Goal: Find specific fact: Find specific fact

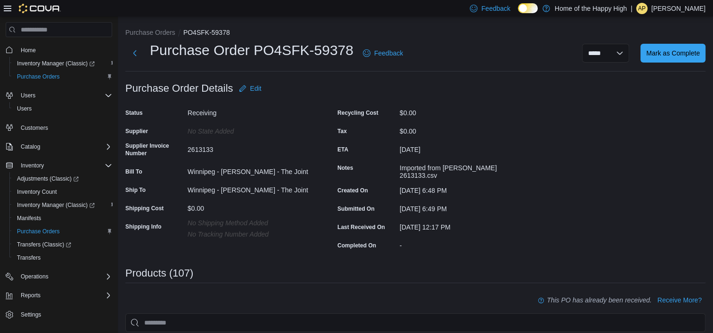
scroll to position [94, 0]
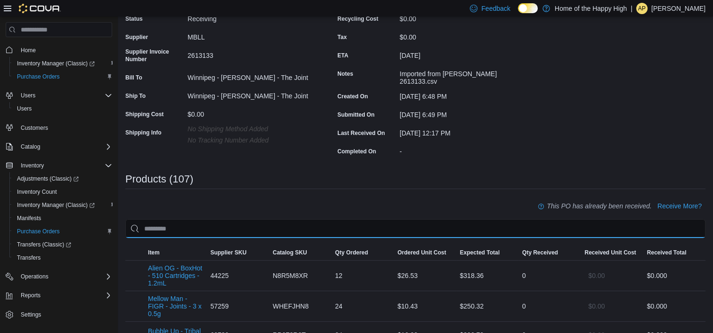
click at [300, 232] on input "search" at bounding box center [415, 228] width 580 height 19
type input "*"
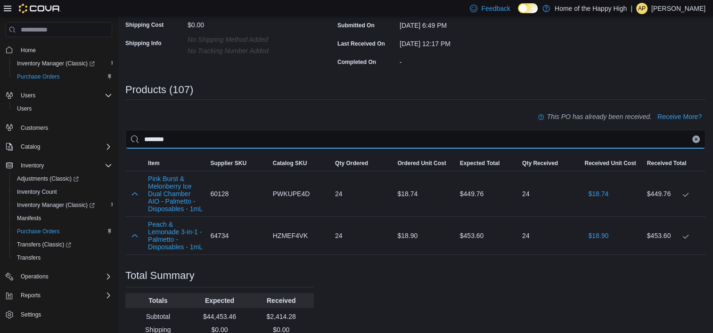
scroll to position [188, 0]
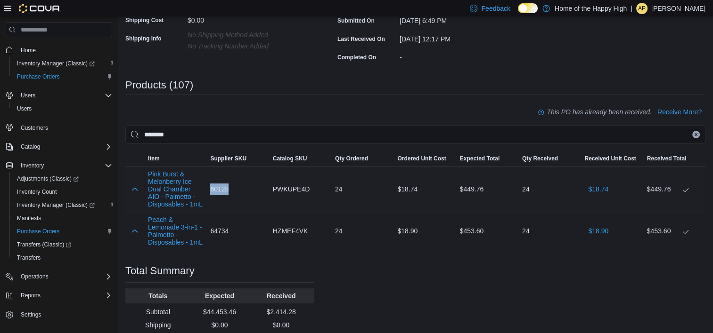
drag, startPoint x: 230, startPoint y: 184, endPoint x: 211, endPoint y: 186, distance: 18.4
click at [211, 186] on div "60128" at bounding box center [237, 189] width 62 height 19
copy span "60128"
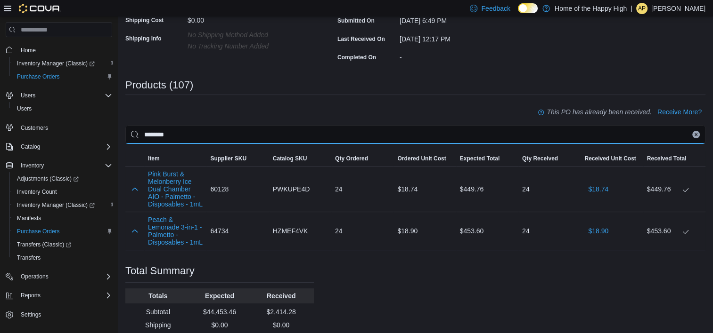
drag, startPoint x: 179, startPoint y: 132, endPoint x: 142, endPoint y: 129, distance: 36.8
click at [142, 129] on input "********" at bounding box center [415, 134] width 580 height 19
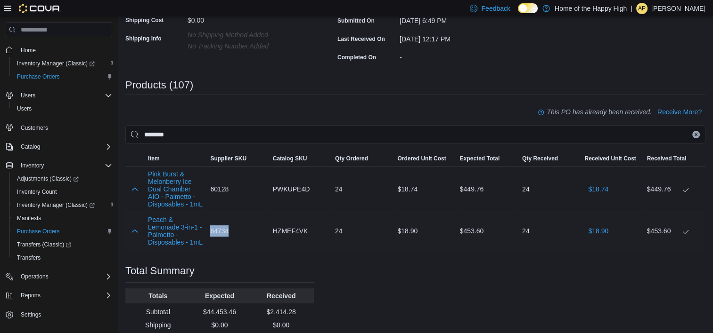
drag, startPoint x: 231, startPoint y: 229, endPoint x: 207, endPoint y: 232, distance: 23.8
click at [207, 232] on div "64734" at bounding box center [237, 231] width 62 height 19
copy span "64734"
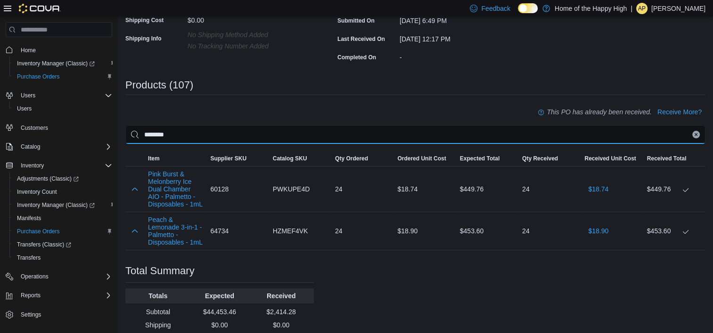
drag, startPoint x: 175, startPoint y: 124, endPoint x: 118, endPoint y: 118, distance: 56.9
click at [118, 118] on div "Purchase Orders PO4SFK-59378 Purchase Order PO4SFK-59378 Feedback ***** ***** M…" at bounding box center [415, 106] width 595 height 557
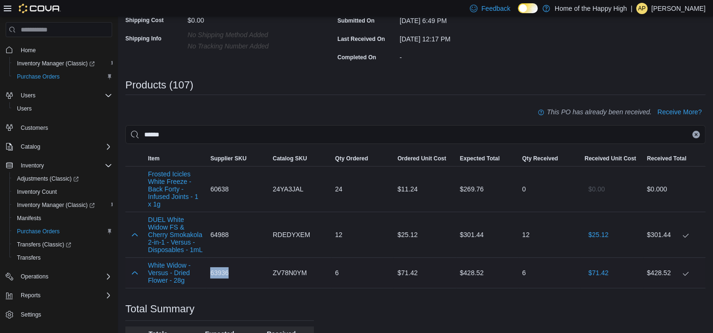
drag, startPoint x: 231, startPoint y: 273, endPoint x: 212, endPoint y: 273, distance: 19.3
click at [212, 273] on div "63936" at bounding box center [237, 273] width 62 height 19
copy span "63936"
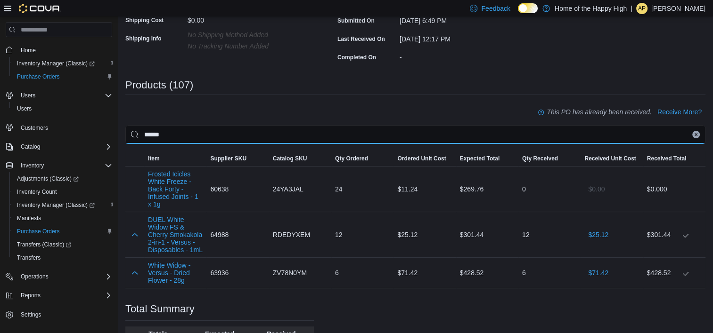
drag, startPoint x: 158, startPoint y: 132, endPoint x: 126, endPoint y: 129, distance: 32.3
click at [126, 129] on input "*****" at bounding box center [415, 134] width 580 height 19
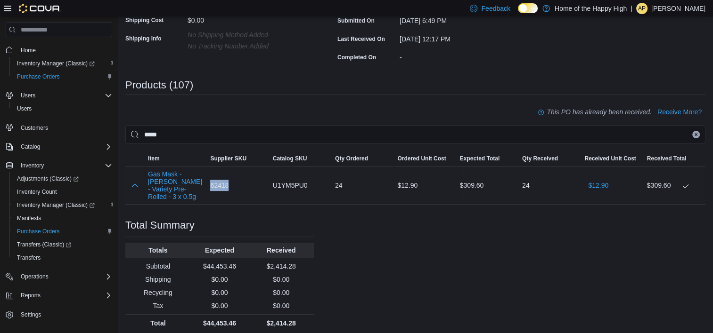
drag, startPoint x: 228, startPoint y: 183, endPoint x: 209, endPoint y: 183, distance: 18.4
click at [209, 183] on div "62418" at bounding box center [237, 185] width 62 height 19
copy span "62418"
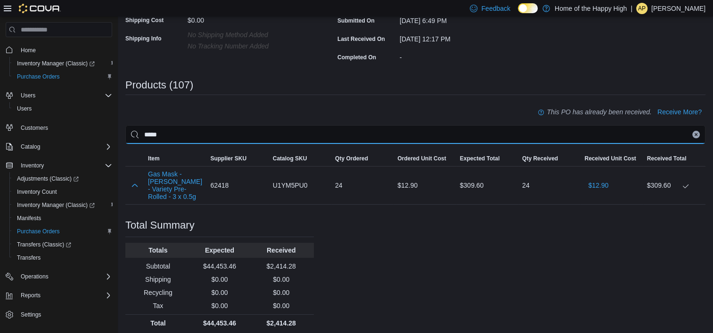
click at [132, 130] on input "***" at bounding box center [415, 134] width 580 height 19
type input "*****"
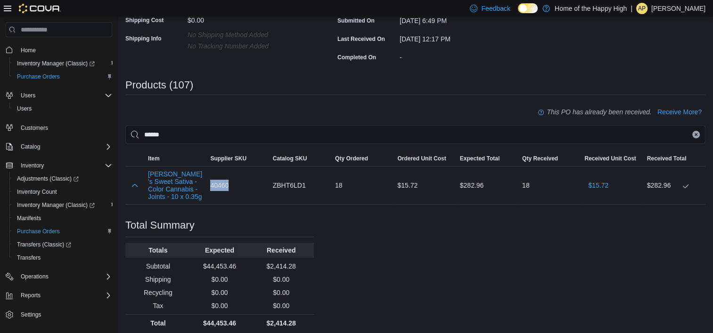
drag, startPoint x: 229, startPoint y: 181, endPoint x: 209, endPoint y: 179, distance: 19.9
click at [209, 179] on div "40460" at bounding box center [237, 185] width 62 height 19
copy span "40460"
